Goal: Information Seeking & Learning: Find specific fact

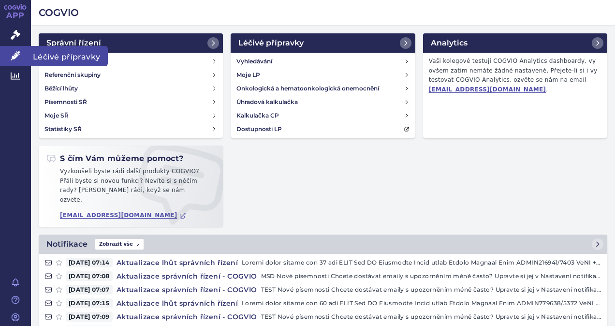
click at [22, 48] on link "Léčivé přípravky" at bounding box center [15, 56] width 31 height 20
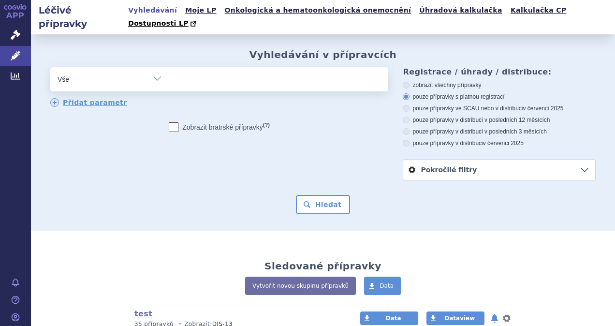
click at [229, 74] on ul at bounding box center [277, 77] width 217 height 20
click at [169, 74] on select at bounding box center [169, 79] width 0 height 24
type input "zo"
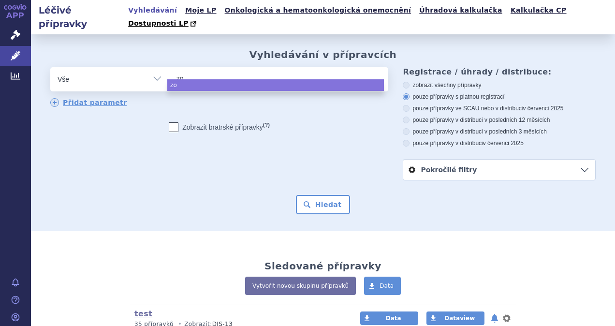
type input "zov"
type input "zovi"
type input "zovira"
type input "zovir"
type input "zovira"
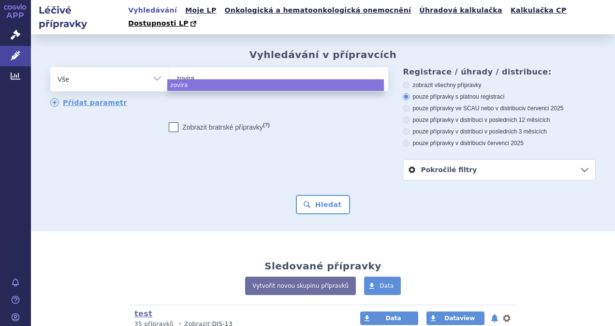
type input "zovirax"
select select "zovirax"
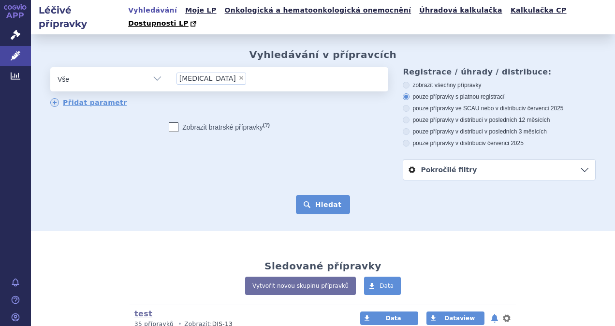
click at [327, 195] on button "Hledat" at bounding box center [323, 204] width 55 height 19
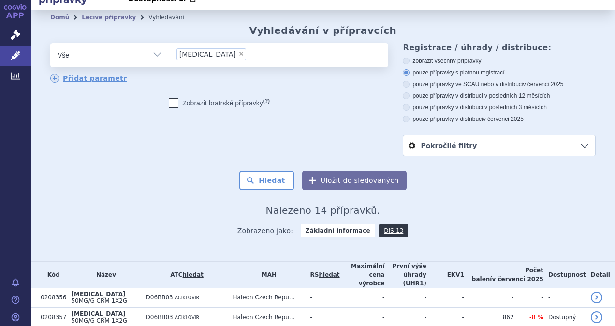
scroll to position [23, 0]
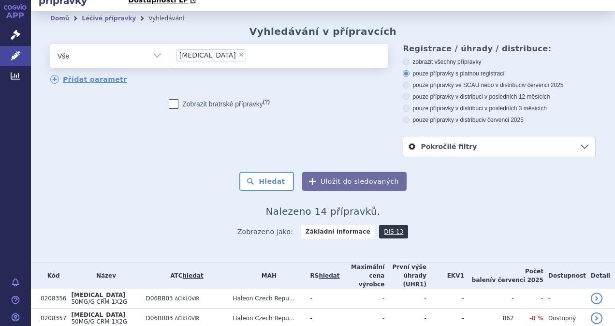
click at [238, 52] on span "×" at bounding box center [241, 55] width 6 height 6
click at [169, 44] on select "zovirax" at bounding box center [169, 56] width 0 height 24
select select
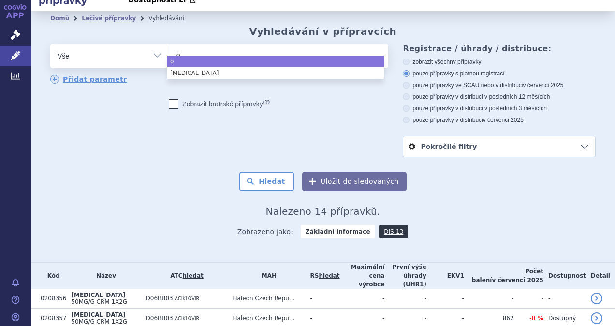
type input "ob"
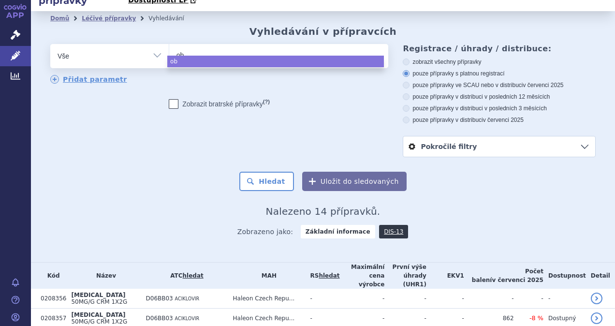
type input "obd"
type input "obdi"
type input "obdiv"
type input "obdivo"
select select "obdivo"
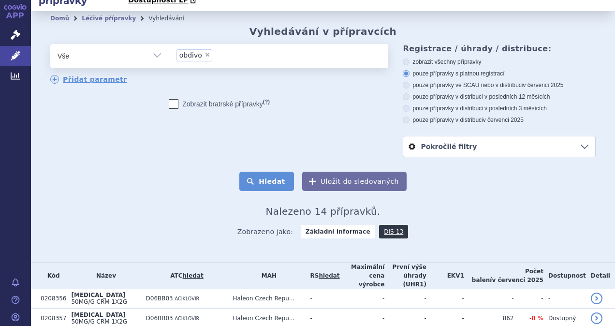
click at [257, 175] on button "Hledat" at bounding box center [266, 181] width 55 height 19
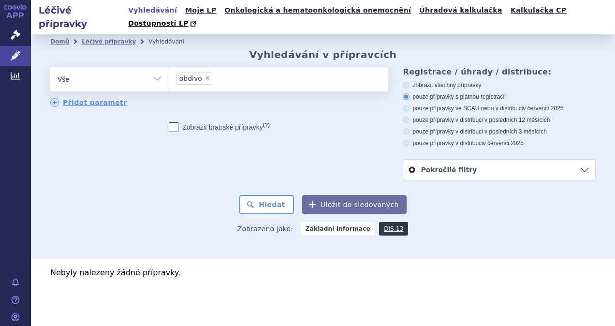
click at [205, 75] on span "×" at bounding box center [208, 78] width 6 height 6
click at [169, 67] on select "obdivo" at bounding box center [169, 79] width 0 height 24
select select
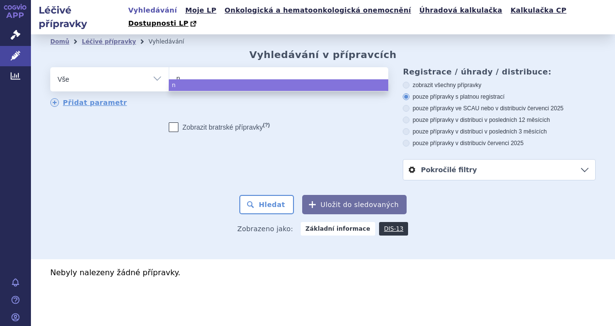
type input "ni"
type input "niv"
type input "nivol"
type input "nivolu"
type input "nivoluma"
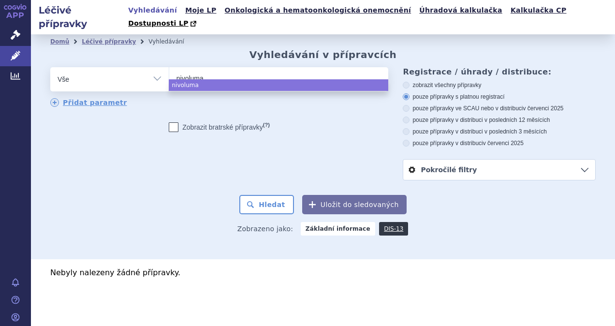
type input "nivolumab"
select select "nivolumab"
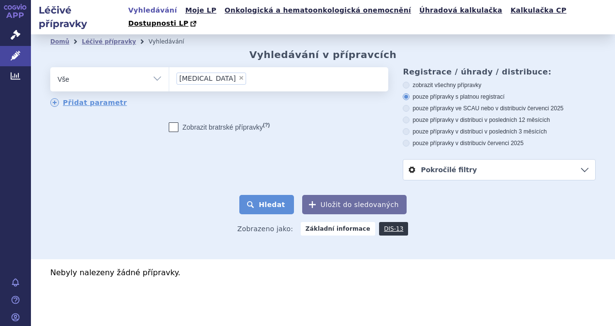
click at [287, 195] on button "Hledat" at bounding box center [266, 204] width 55 height 19
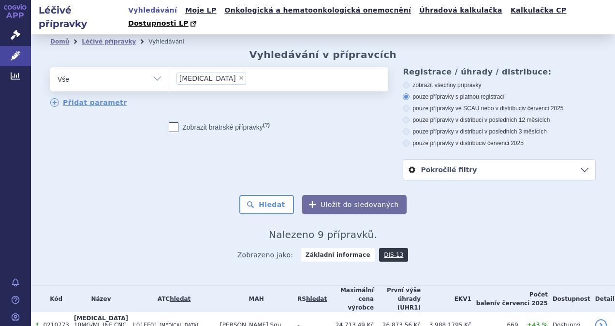
scroll to position [147, 0]
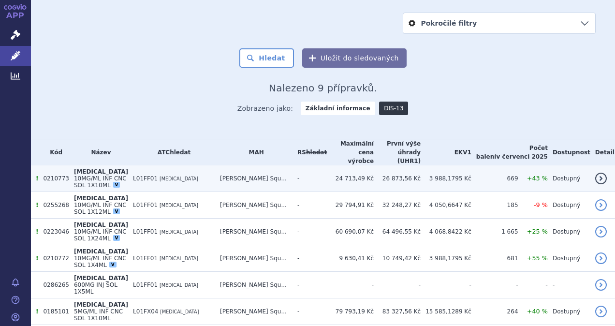
click at [273, 165] on td "[PERSON_NAME] Squ..." at bounding box center [253, 178] width 77 height 27
click at [61, 165] on td "0210773" at bounding box center [53, 178] width 30 height 27
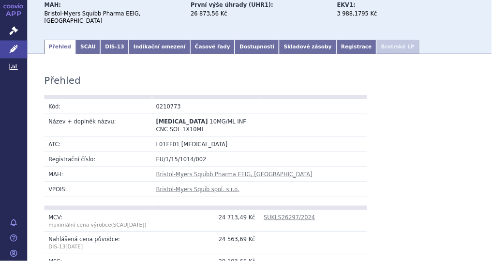
scroll to position [122, 0]
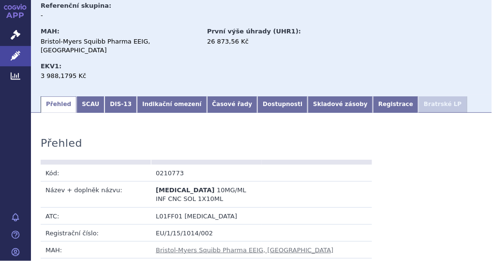
drag, startPoint x: 590, startPoint y: 1, endPoint x: 244, endPoint y: 134, distance: 370.2
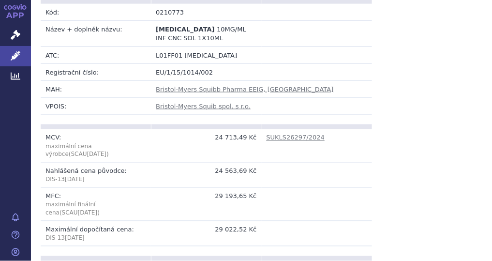
scroll to position [314, 0]
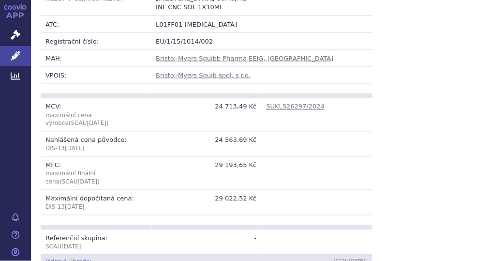
drag, startPoint x: 52, startPoint y: 156, endPoint x: 252, endPoint y: 169, distance: 201.1
click at [252, 169] on tr "MFC: maximální finální cena (SCAU Sep 2025 ) 29 193,65 Kč" at bounding box center [206, 173] width 331 height 33
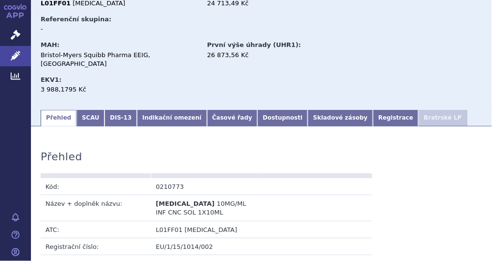
scroll to position [107, 0]
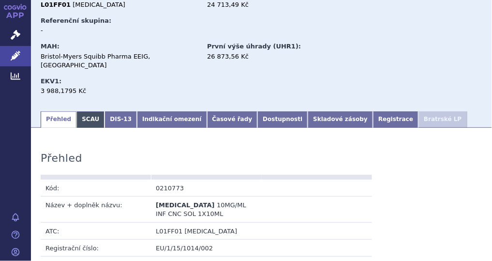
click at [89, 114] on link "SCAU" at bounding box center [90, 119] width 28 height 16
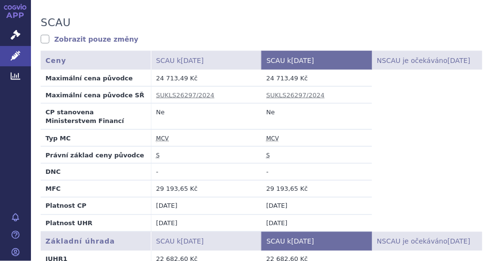
scroll to position [243, 0]
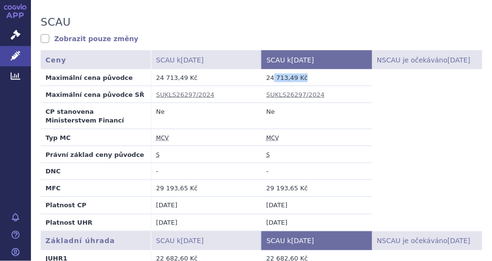
drag, startPoint x: 270, startPoint y: 71, endPoint x: 313, endPoint y: 73, distance: 43.6
click at [313, 73] on td "24 713,49 Kč" at bounding box center [317, 77] width 110 height 17
click at [296, 146] on td "S" at bounding box center [317, 154] width 110 height 17
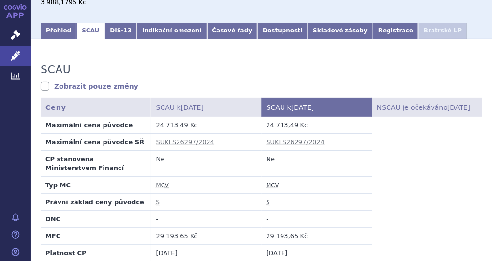
scroll to position [193, 0]
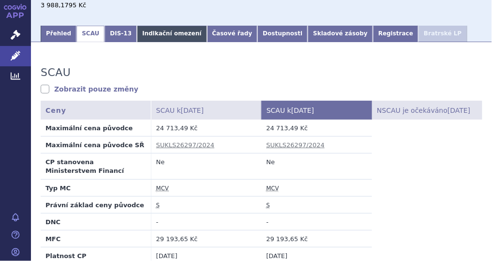
click at [142, 26] on link "Indikační omezení" at bounding box center [172, 34] width 70 height 16
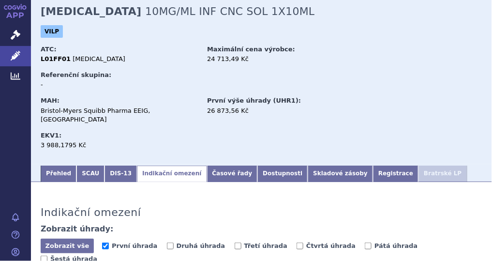
scroll to position [54, 0]
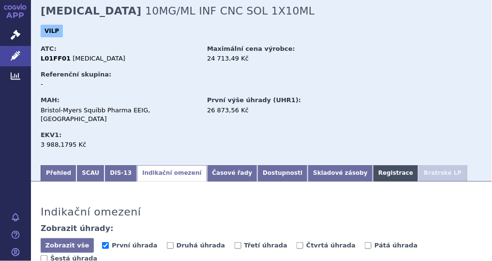
click at [373, 165] on link "Registrace" at bounding box center [395, 173] width 45 height 16
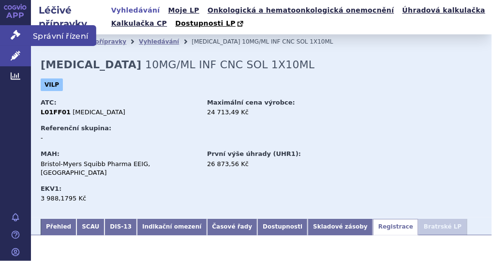
click at [21, 30] on link "Správní řízení" at bounding box center [15, 35] width 31 height 20
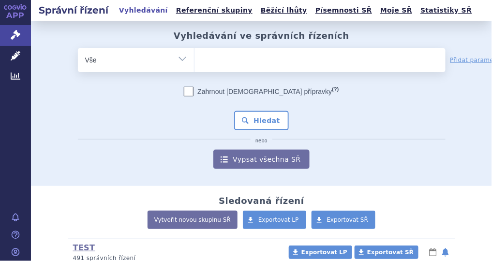
click at [230, 66] on ul at bounding box center [319, 58] width 251 height 20
click at [194, 66] on select at bounding box center [194, 59] width 0 height 24
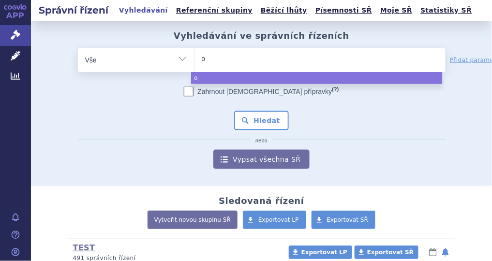
type input "op"
type input "opd"
type input "opdi"
type input "[MEDICAL_DATA]"
select select "[MEDICAL_DATA]"
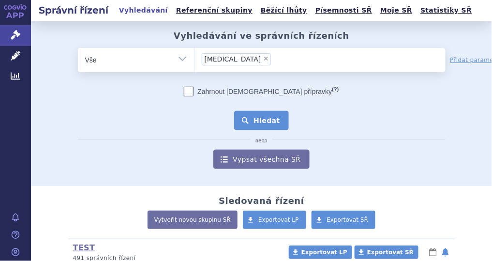
click at [246, 122] on button "Hledat" at bounding box center [261, 120] width 55 height 19
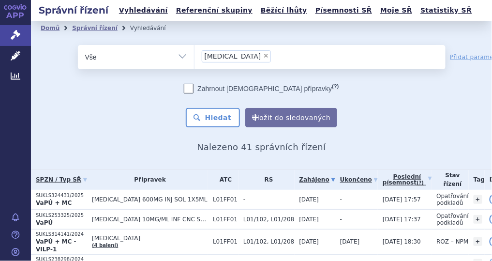
scroll to position [83, 0]
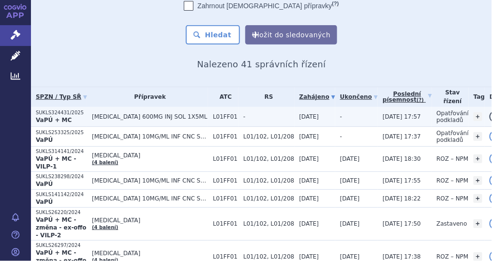
click at [489, 120] on link "detail" at bounding box center [495, 117] width 12 height 12
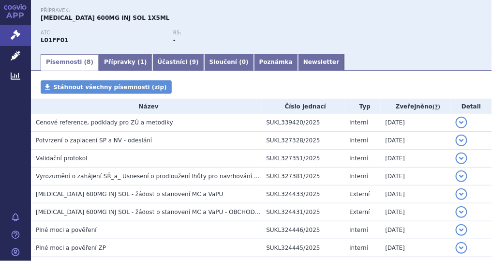
scroll to position [153, 0]
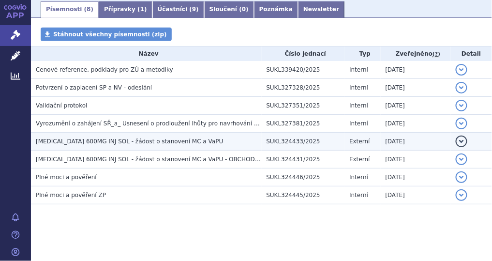
click at [460, 139] on button "detail" at bounding box center [462, 141] width 12 height 12
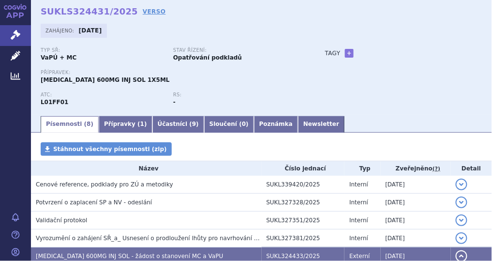
scroll to position [38, 0]
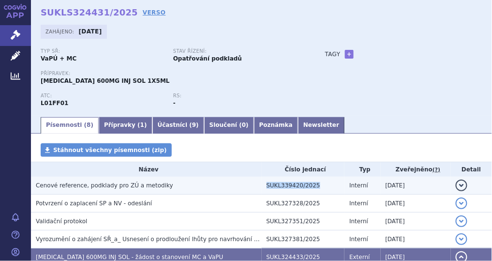
drag, startPoint x: 263, startPoint y: 188, endPoint x: 311, endPoint y: 186, distance: 47.9
click at [311, 186] on td "SUKL339420/2025" at bounding box center [303, 186] width 83 height 18
copy td "SUKL339420/2025"
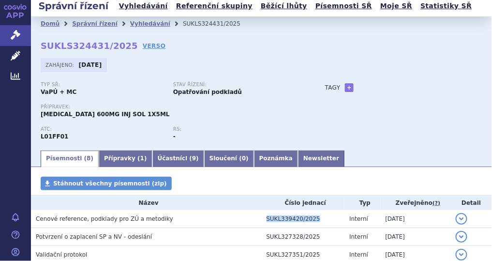
scroll to position [3, 0]
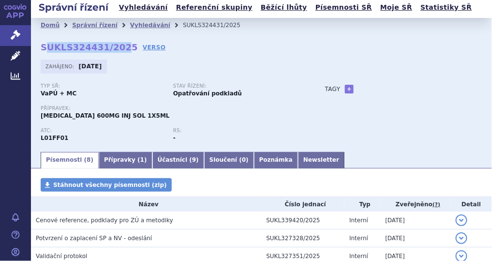
drag, startPoint x: 43, startPoint y: 49, endPoint x: 119, endPoint y: 44, distance: 76.1
click at [119, 44] on strong "SUKLS324431/2025" at bounding box center [89, 47] width 97 height 10
drag, startPoint x: 119, startPoint y: 44, endPoint x: 176, endPoint y: 47, distance: 56.6
click at [176, 47] on div "Domů Správní řízení Vyhledávání SUKLS324431/2025 SUKLS324431/2025 VERSO Zahájen…" at bounding box center [261, 84] width 461 height 132
click at [144, 47] on link "VERSO" at bounding box center [154, 48] width 23 height 10
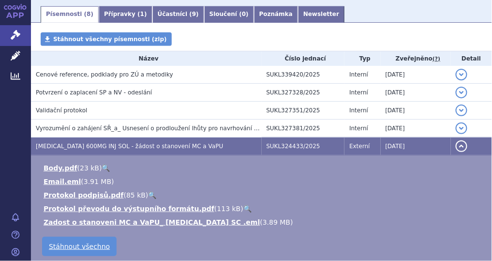
scroll to position [148, 0]
click at [60, 180] on link "Email.eml" at bounding box center [62, 182] width 37 height 8
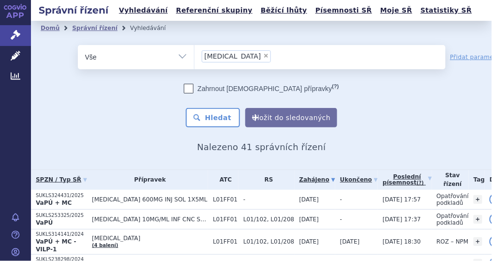
scroll to position [86, 0]
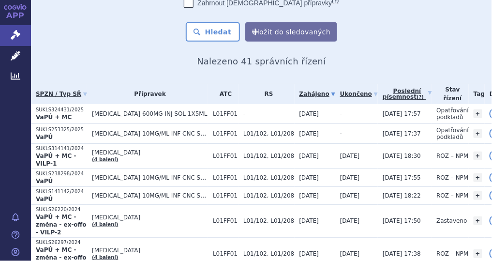
click at [331, 94] on icon at bounding box center [333, 94] width 4 height 4
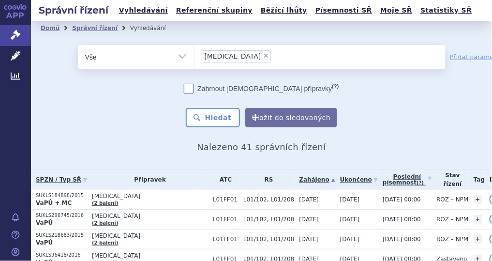
scroll to position [45, 0]
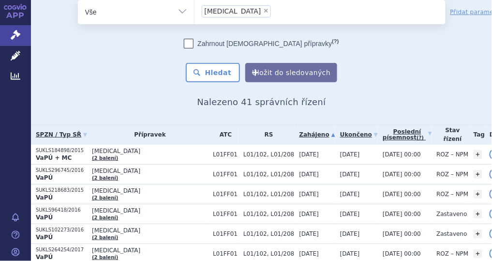
click at [331, 134] on icon at bounding box center [333, 135] width 4 height 4
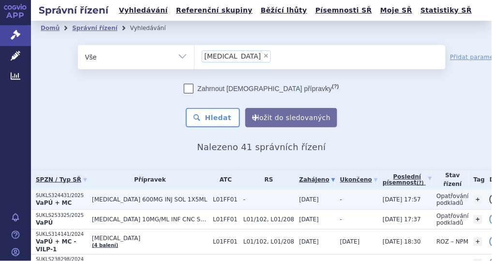
scroll to position [69, 0]
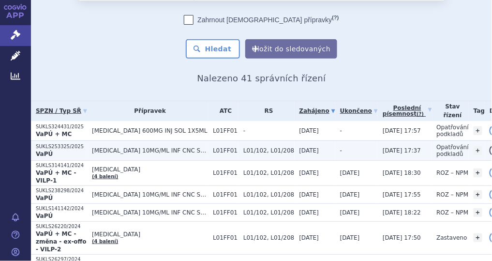
click at [299, 150] on span "[DATE]" at bounding box center [309, 150] width 20 height 7
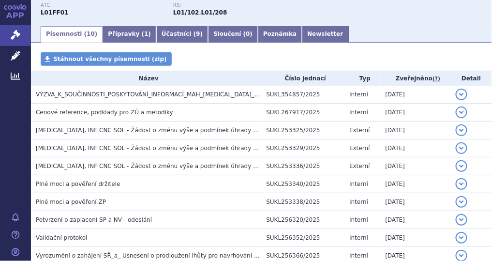
scroll to position [174, 0]
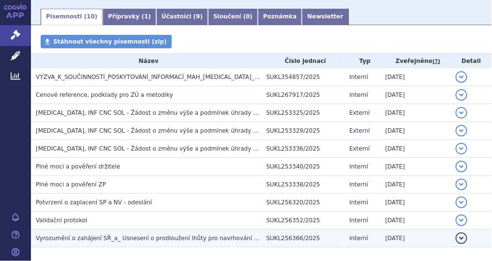
click at [459, 232] on button "detail" at bounding box center [462, 238] width 12 height 12
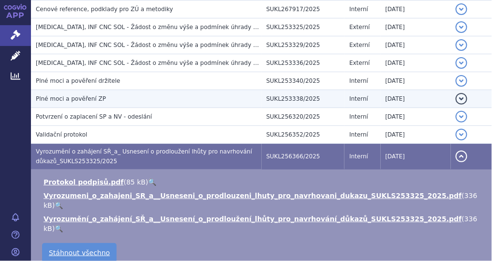
scroll to position [259, 0]
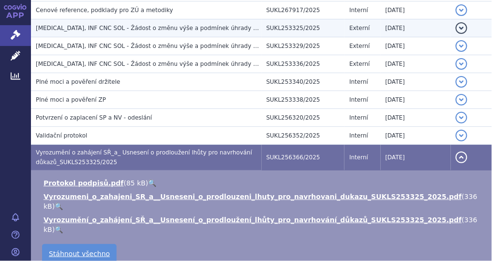
click at [456, 22] on button "detail" at bounding box center [462, 28] width 12 height 12
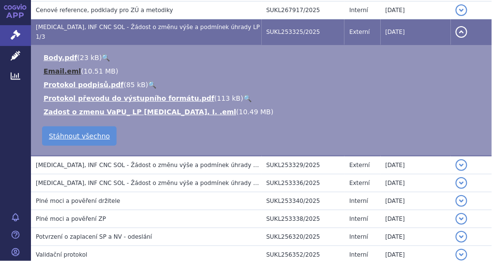
click at [68, 67] on link "Email.eml" at bounding box center [62, 71] width 37 height 8
